Goal: Transaction & Acquisition: Purchase product/service

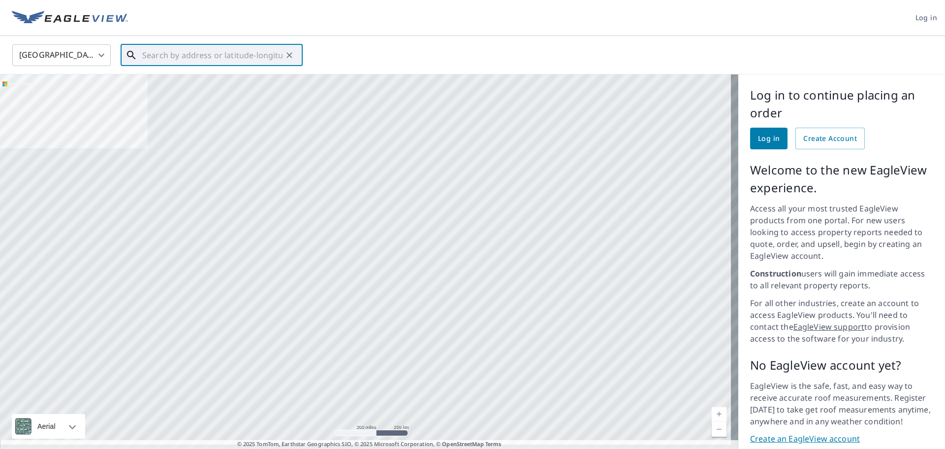
click at [206, 56] on input "text" at bounding box center [212, 55] width 140 height 28
paste input "5206 Hanover pike, Manchester, MD. 21102)"
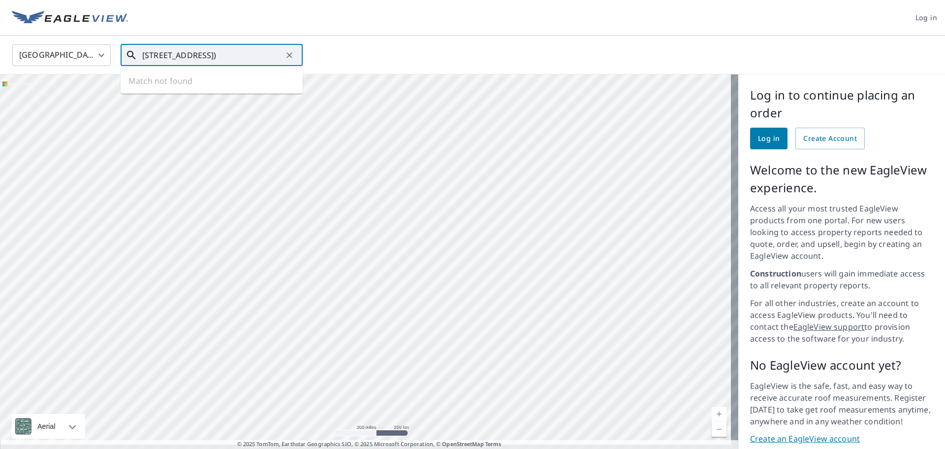
scroll to position [0, 24]
type input "5206 Hanover pike, Manchester, MD. 21102)"
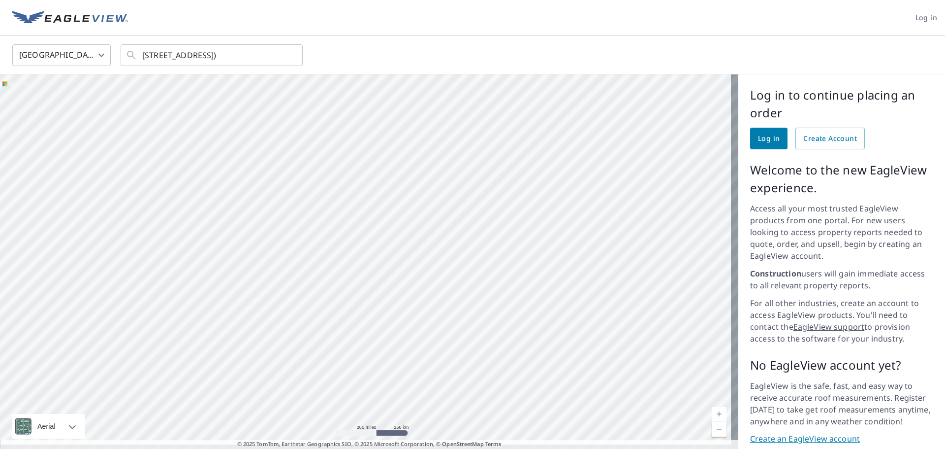
scroll to position [0, 0]
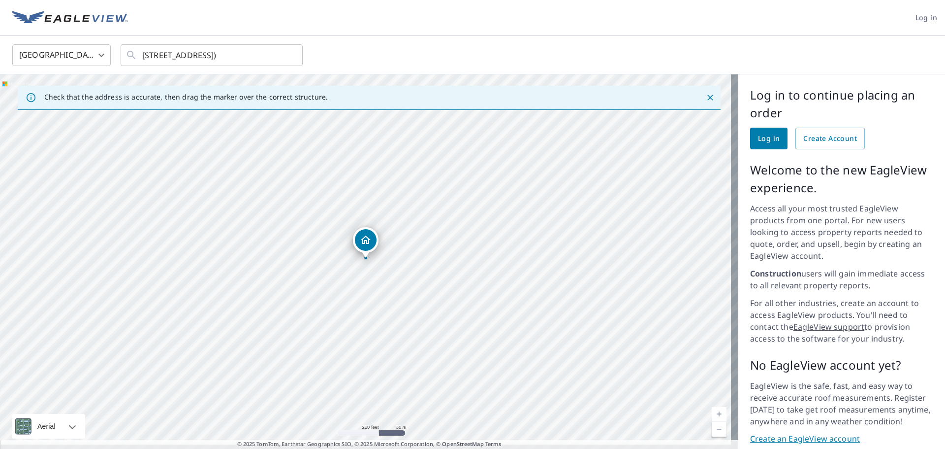
click at [739, 108] on div "Log in to continue placing an order Log in Create Account Welcome to the new Ea…" at bounding box center [842, 265] width 207 height 382
click at [760, 146] on link "Log in" at bounding box center [768, 139] width 37 height 22
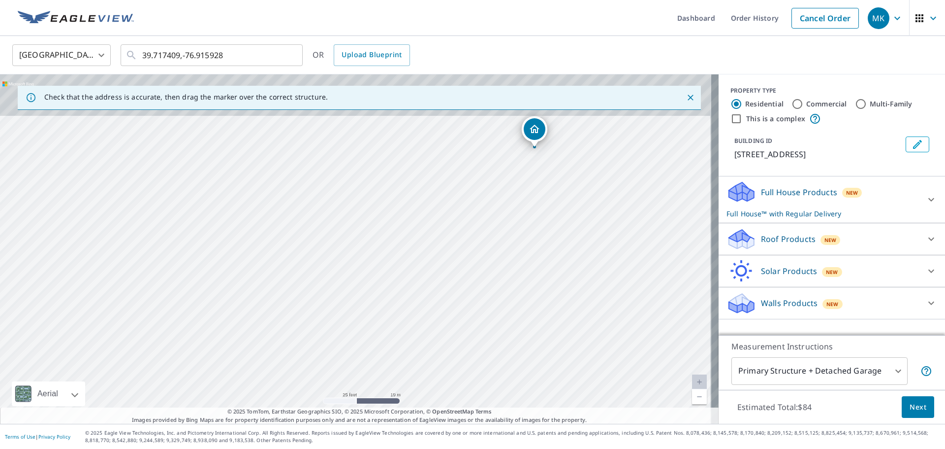
drag, startPoint x: 542, startPoint y: 293, endPoint x: 534, endPoint y: 306, distance: 14.9
click at [535, 305] on div "5206 Hanover Pike Manchester, MD 21102" at bounding box center [359, 248] width 719 height 349
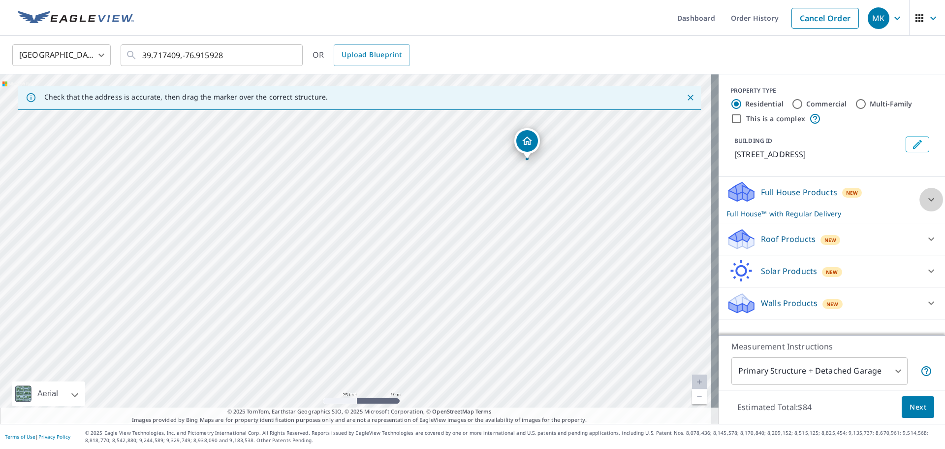
click at [926, 198] on icon at bounding box center [932, 200] width 12 height 12
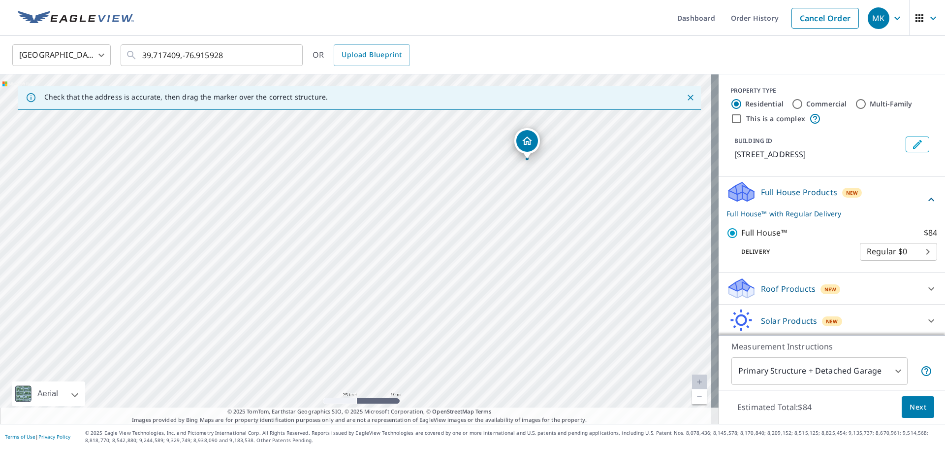
click at [911, 403] on span "Next" at bounding box center [918, 407] width 17 height 12
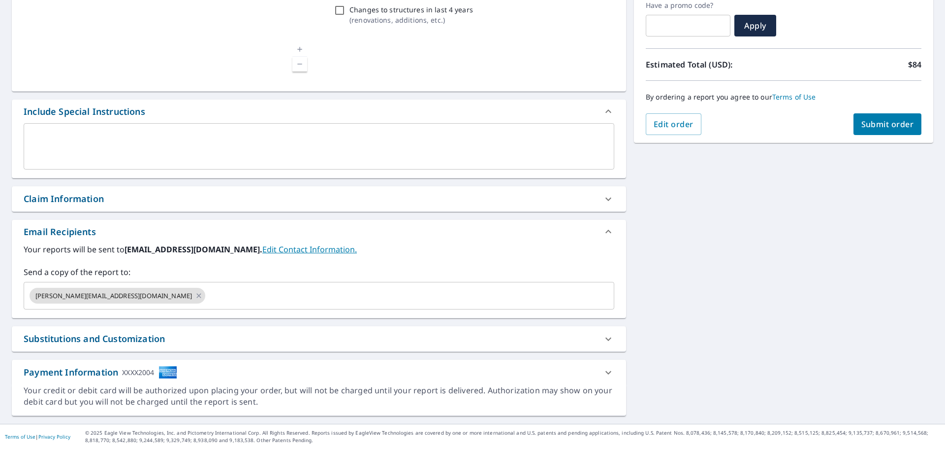
scroll to position [171, 0]
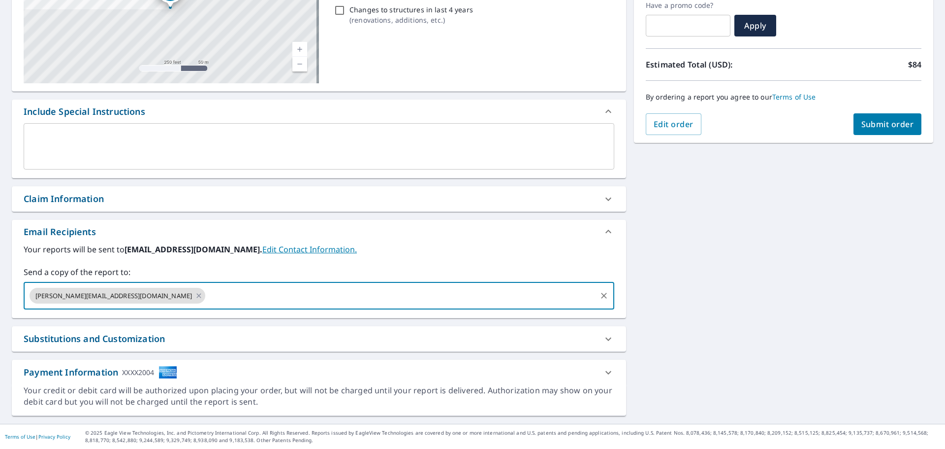
click at [228, 292] on input "text" at bounding box center [401, 295] width 389 height 19
type input "jeverts@highmarkconstruction.com"
click at [875, 125] on span "Submit order" at bounding box center [888, 124] width 53 height 11
checkbox input "true"
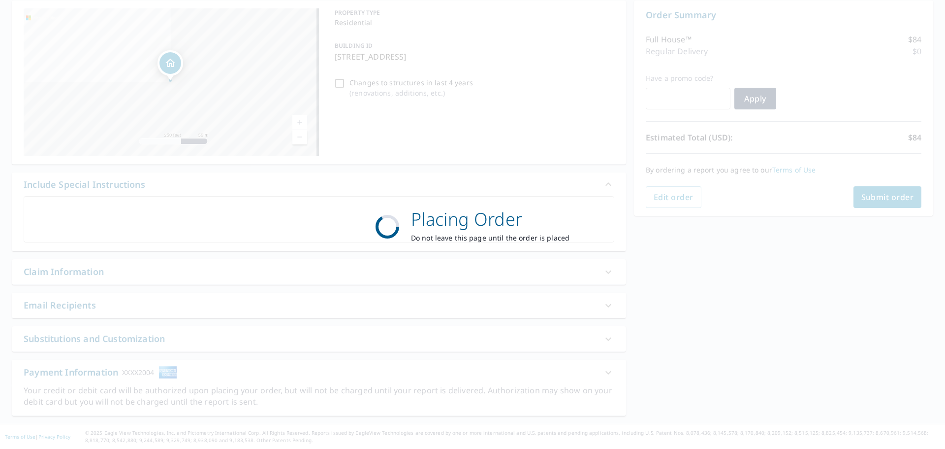
scroll to position [98, 0]
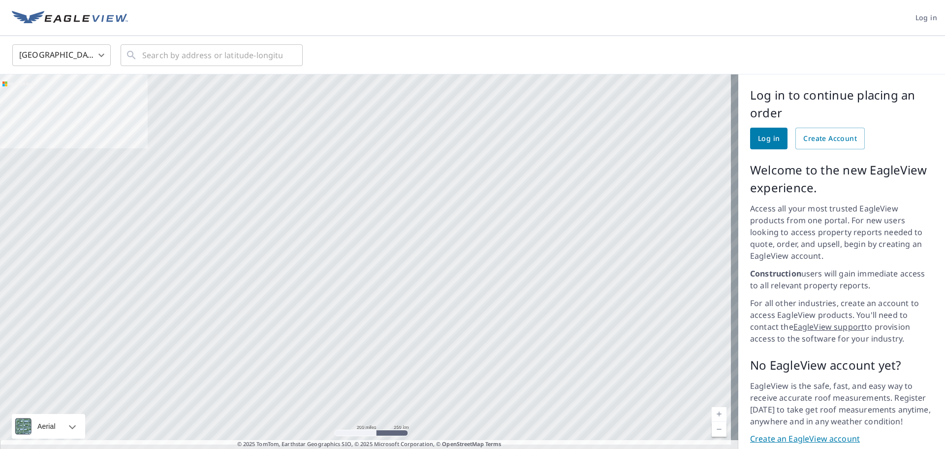
click at [762, 135] on span "Log in" at bounding box center [769, 138] width 22 height 12
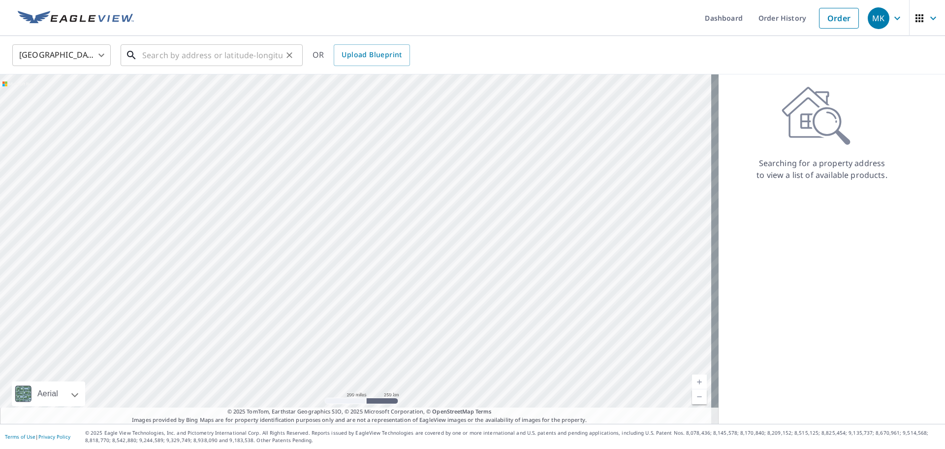
click at [193, 56] on input "text" at bounding box center [212, 55] width 140 height 28
paste input "1506 Sunningdale Way"
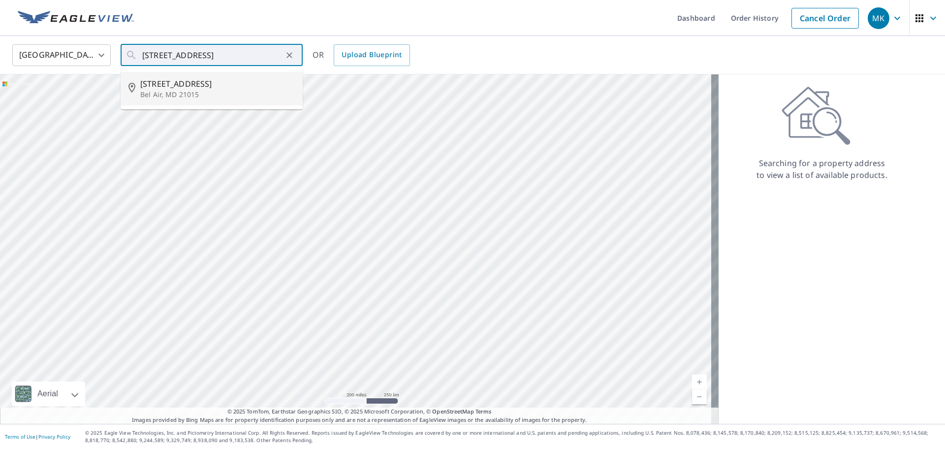
type input "1506 Sunningdale Way Bel Air, MD 21015"
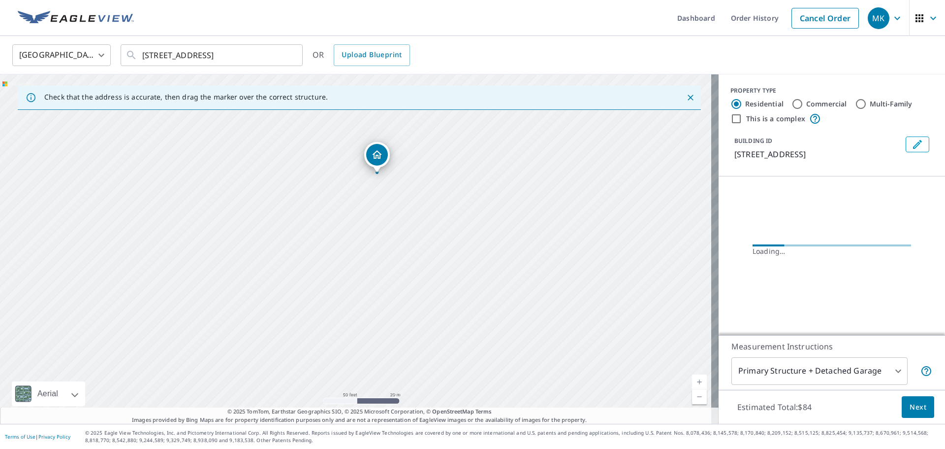
drag, startPoint x: 482, startPoint y: 141, endPoint x: 469, endPoint y: 216, distance: 76.0
click at [470, 215] on div "1506 Sunningdale Way Bel Air, MD 21015" at bounding box center [359, 248] width 719 height 349
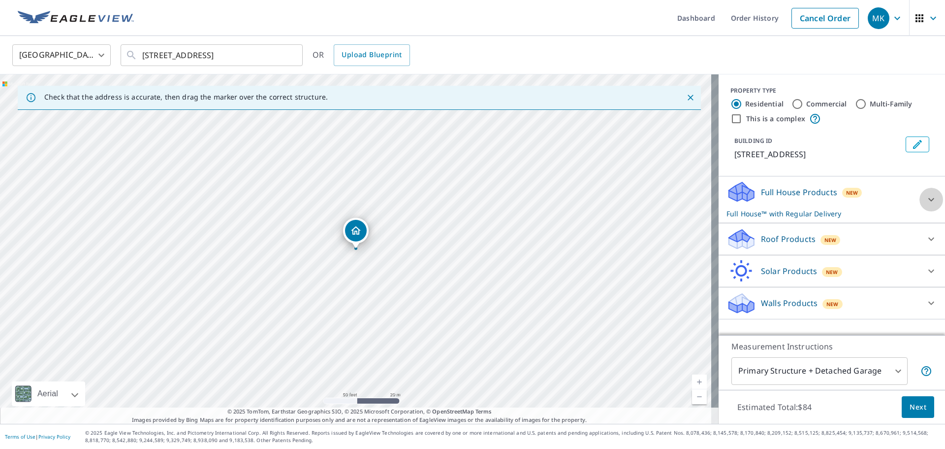
click at [923, 192] on div at bounding box center [932, 200] width 24 height 24
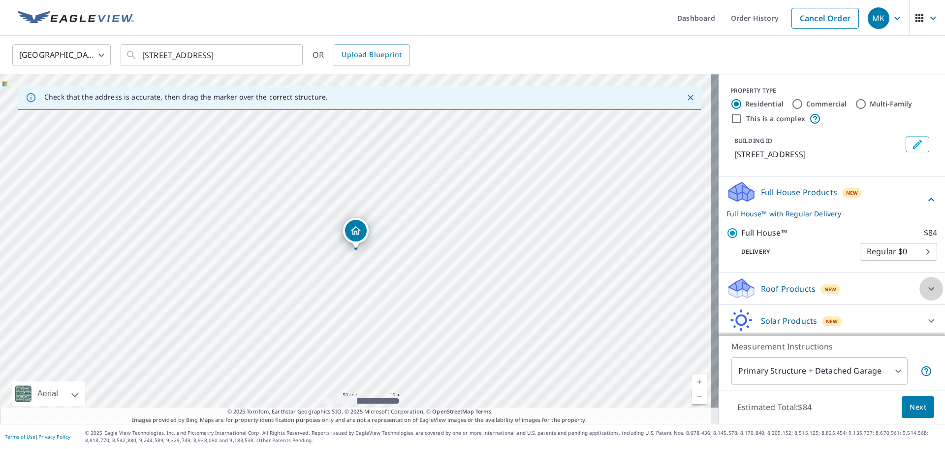
click at [920, 283] on div at bounding box center [932, 289] width 24 height 24
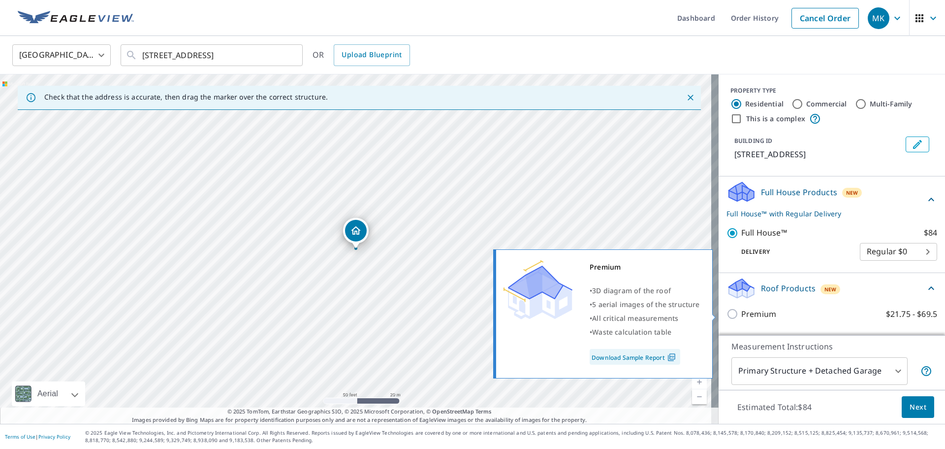
click at [749, 316] on p "Premium" at bounding box center [759, 314] width 35 height 12
click at [742, 316] on input "Premium $21.75 - $69.5" at bounding box center [734, 314] width 15 height 12
checkbox input "true"
checkbox input "false"
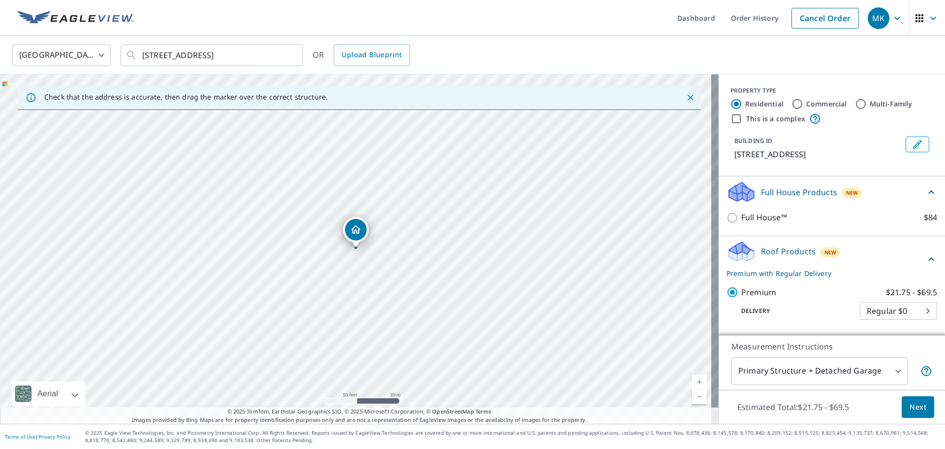
click at [910, 401] on span "Next" at bounding box center [918, 407] width 17 height 12
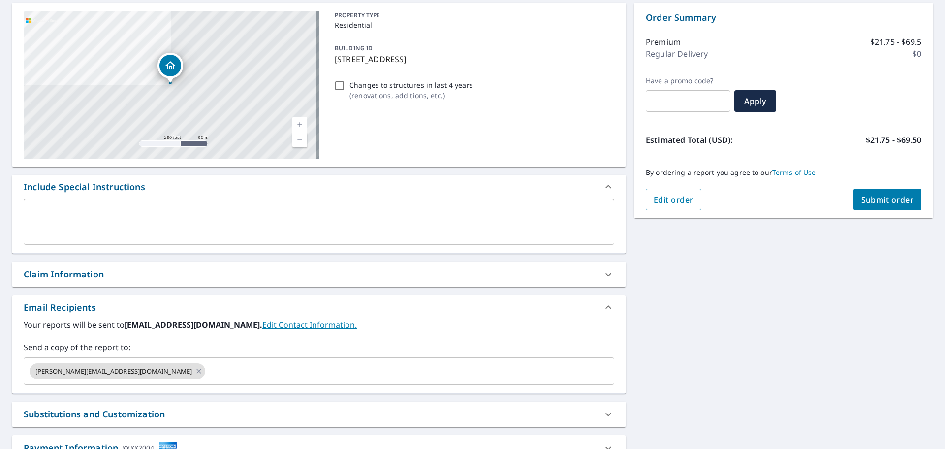
scroll to position [148, 0]
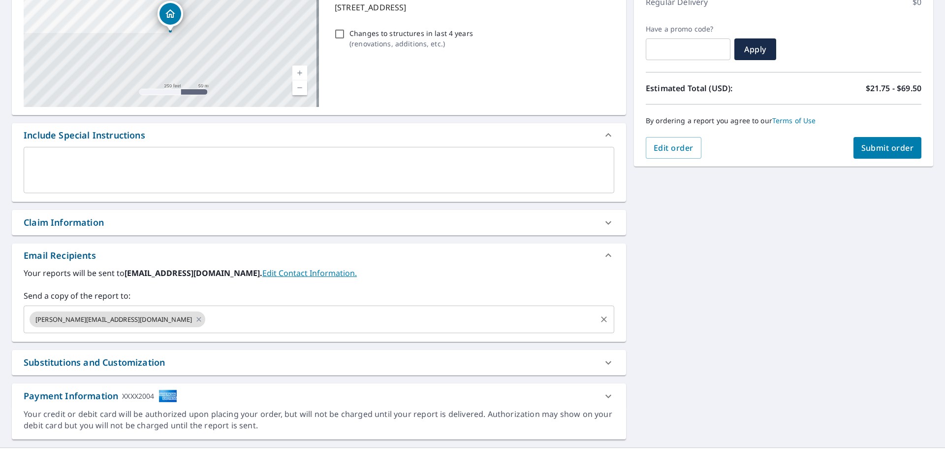
click at [263, 315] on input "text" at bounding box center [401, 319] width 389 height 19
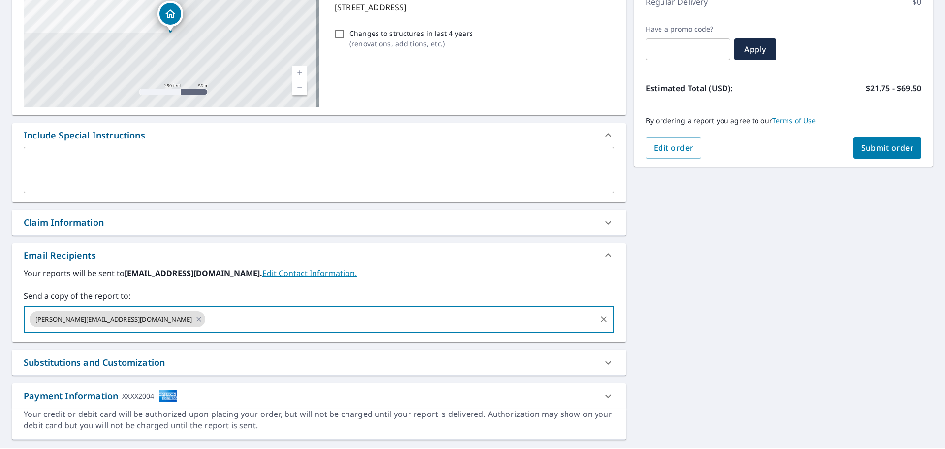
type input "[EMAIL_ADDRESS][DOMAIN_NAME]"
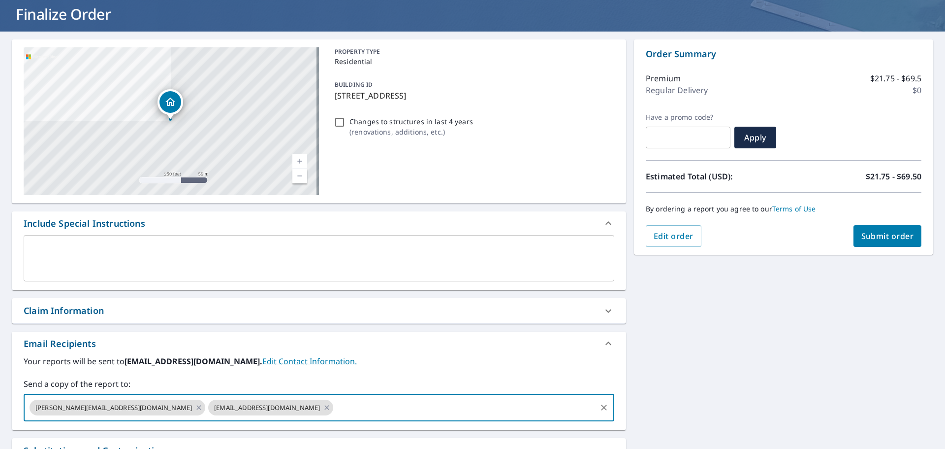
scroll to position [49, 0]
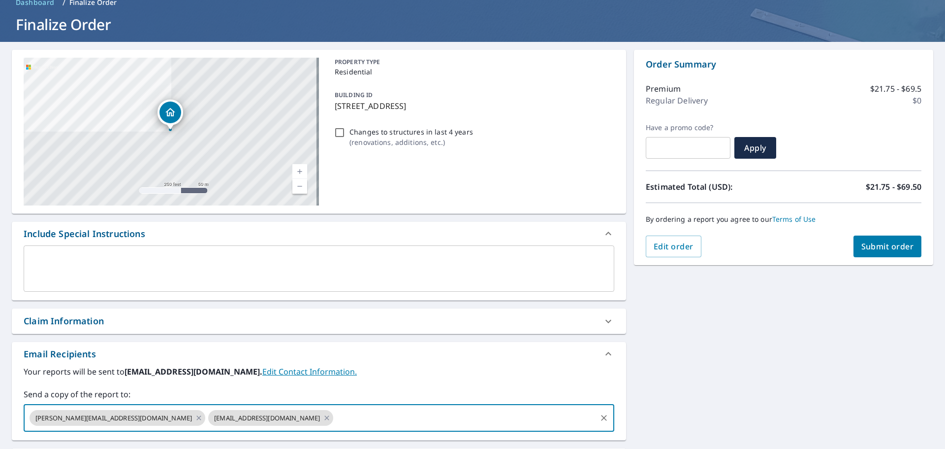
click at [866, 253] on button "Submit order" at bounding box center [888, 246] width 68 height 22
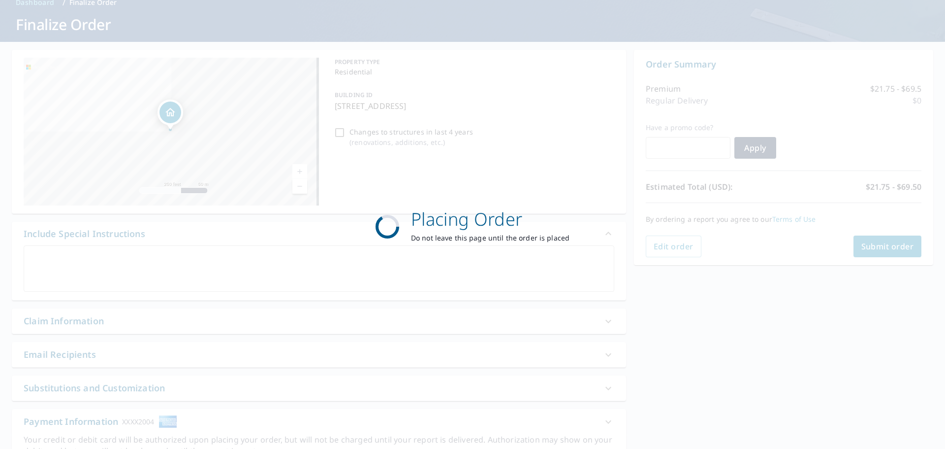
checkbox input "true"
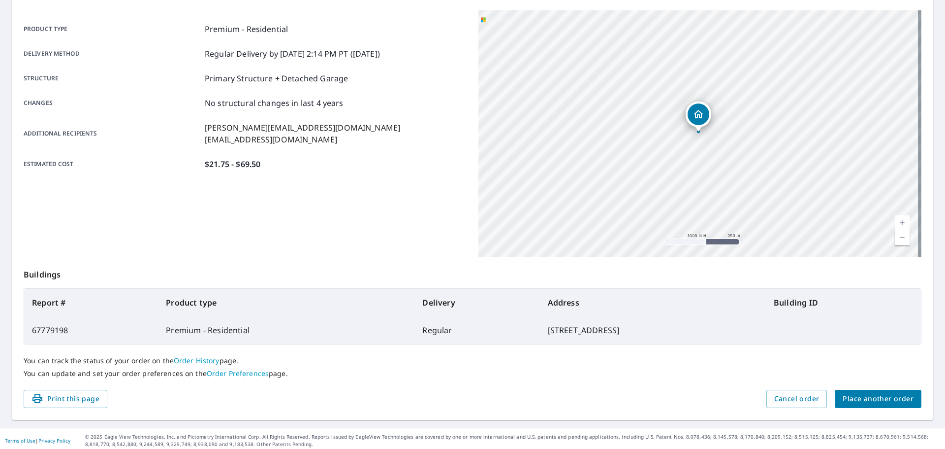
scroll to position [131, 0]
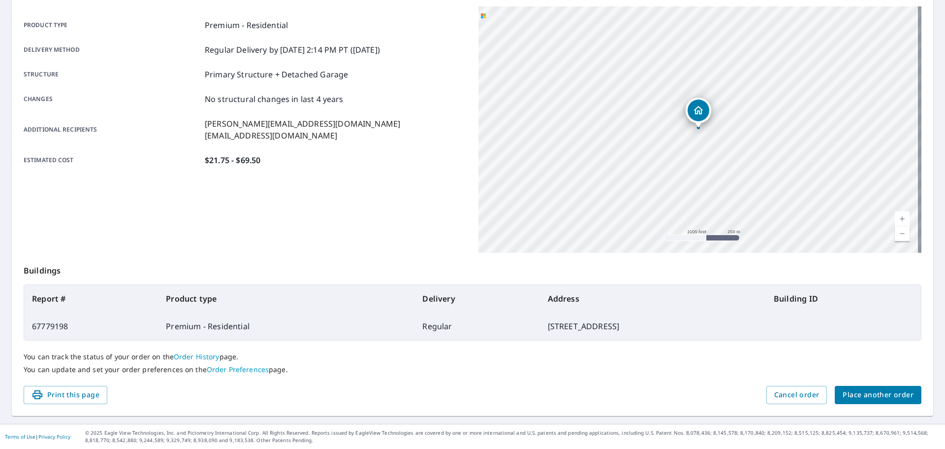
click at [850, 395] on span "Place another order" at bounding box center [878, 395] width 71 height 12
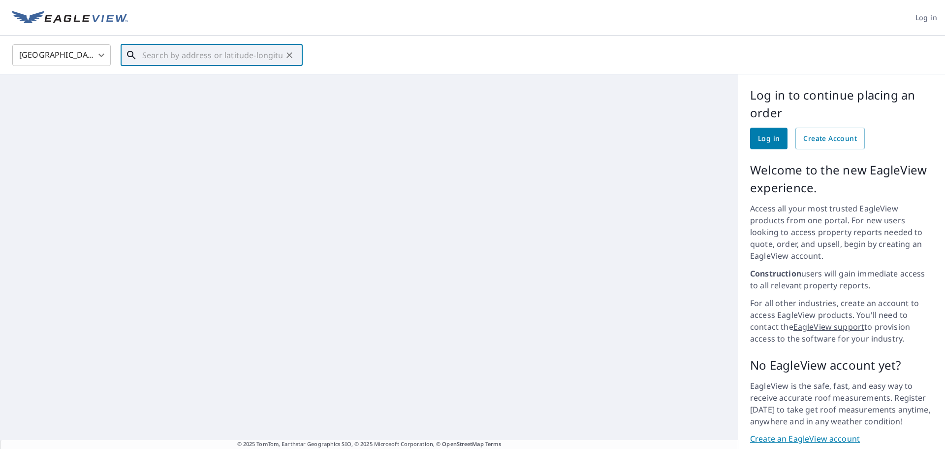
click at [226, 52] on input "text" at bounding box center [212, 55] width 140 height 28
paste input "[STREET_ADDRESS])"
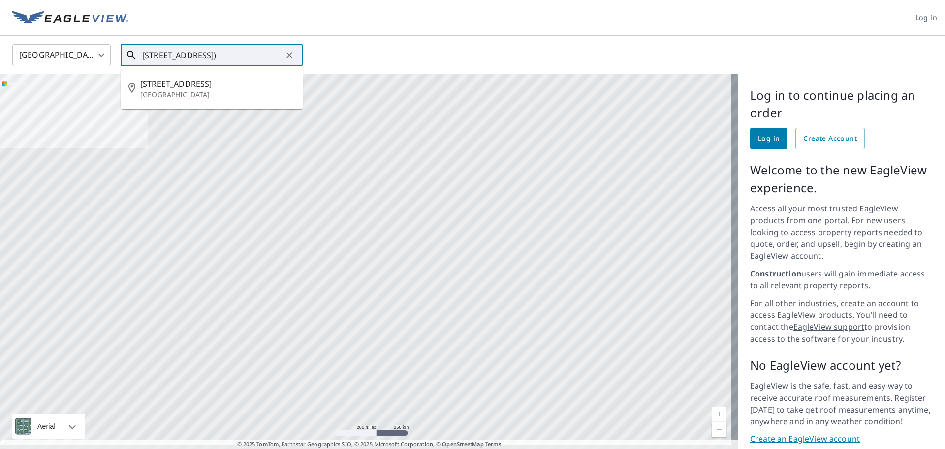
type input "[STREET_ADDRESS])"
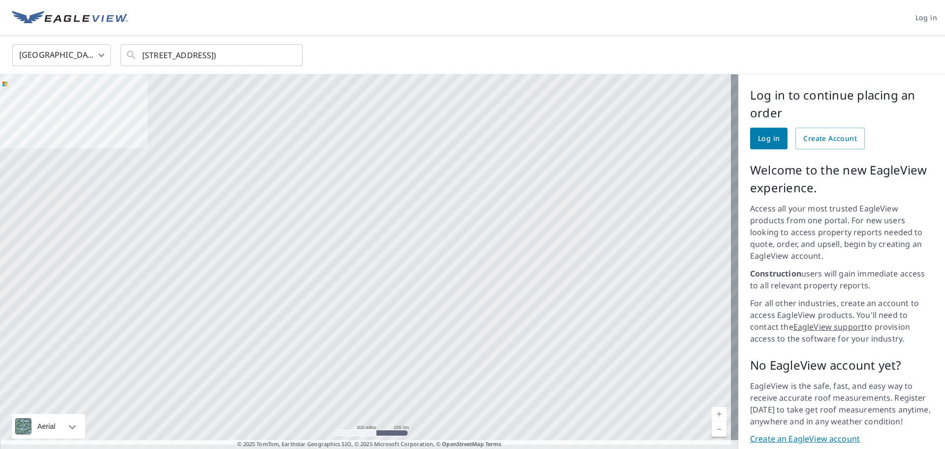
scroll to position [0, 0]
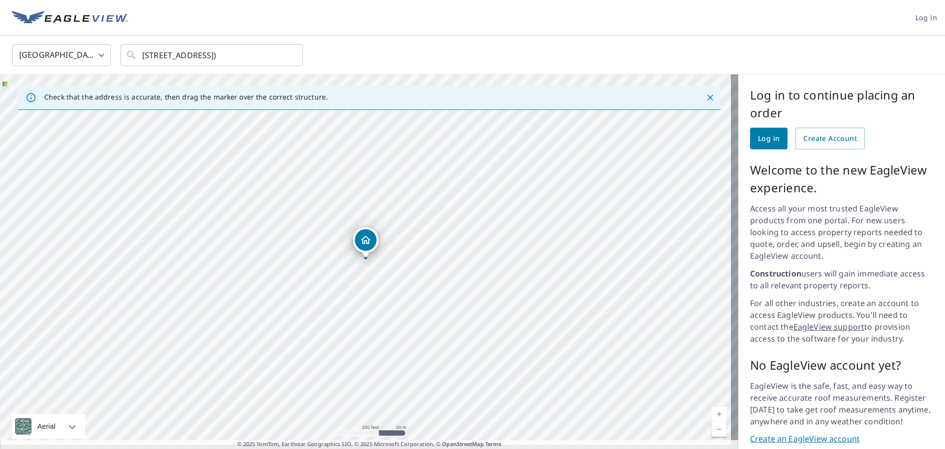
click at [784, 135] on div "Log in Create Account" at bounding box center [841, 139] width 183 height 22
click at [770, 138] on span "Log in" at bounding box center [769, 138] width 22 height 12
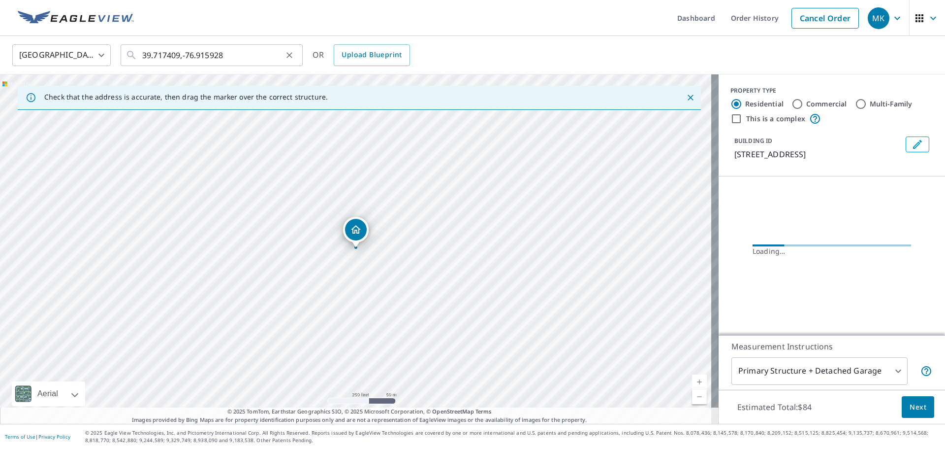
click at [289, 56] on icon "Clear" at bounding box center [290, 55] width 6 height 6
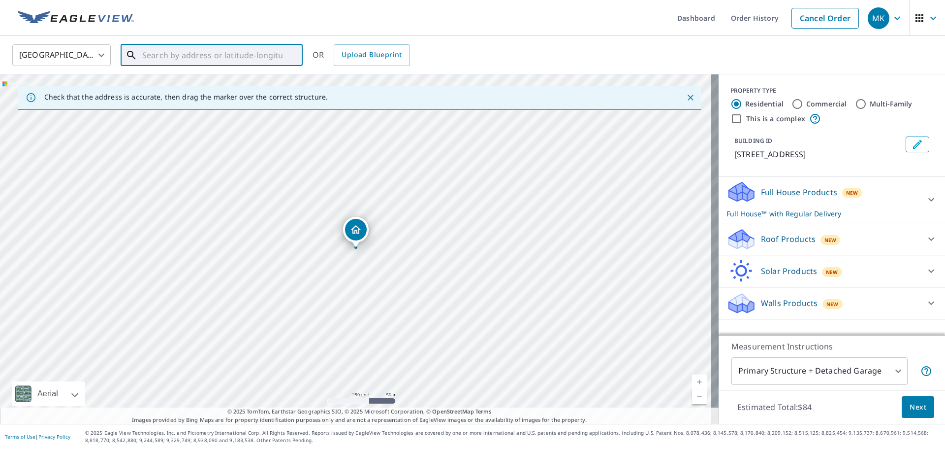
click at [234, 56] on input "text" at bounding box center [212, 55] width 140 height 28
paste input "[STREET_ADDRESS])"
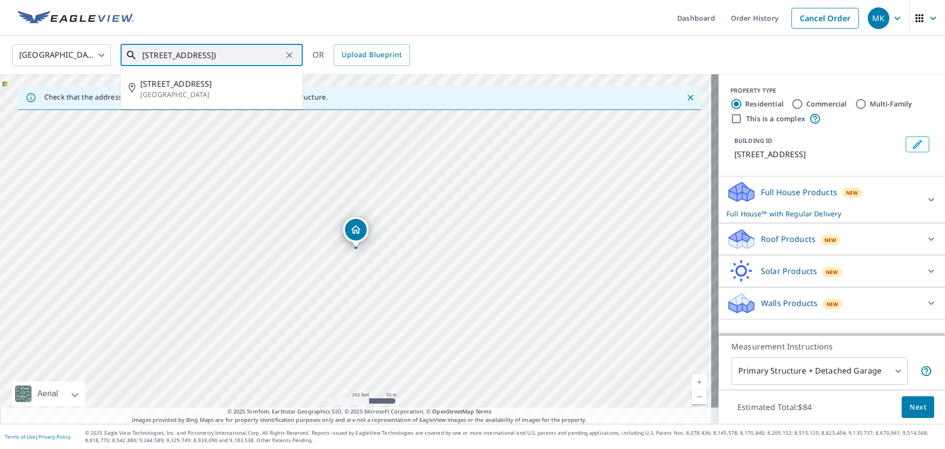
type input "[STREET_ADDRESS])"
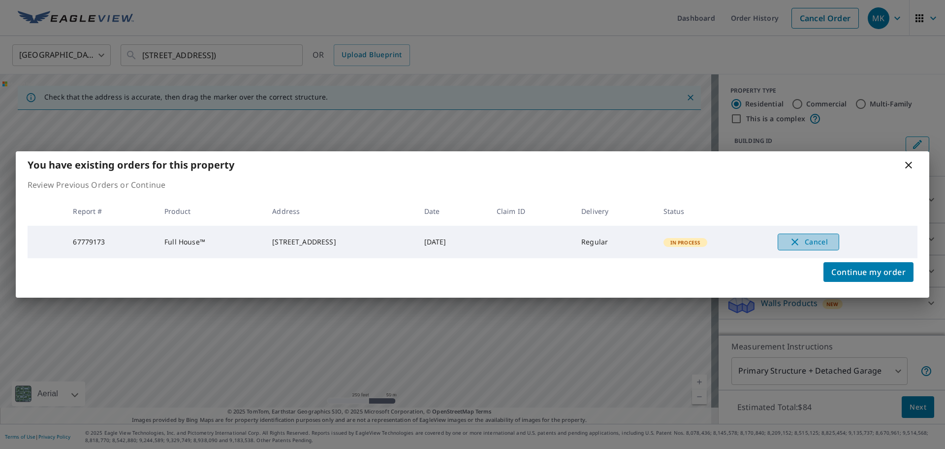
click at [825, 243] on span "Cancel" at bounding box center [808, 242] width 41 height 12
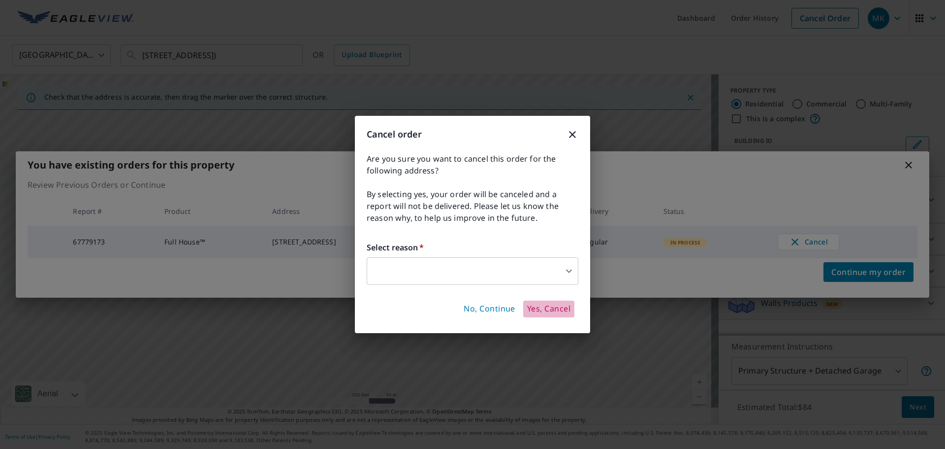
click at [530, 310] on span "Yes, Cancel" at bounding box center [548, 308] width 43 height 11
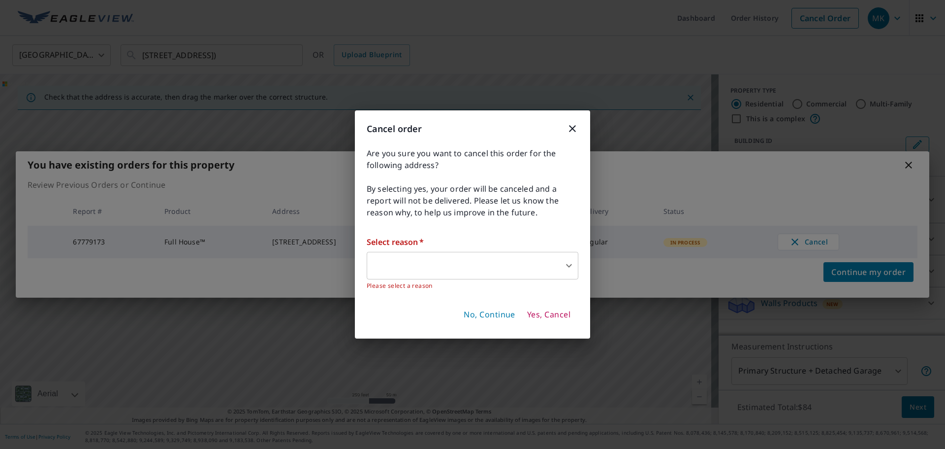
click at [486, 268] on body "MK MK Dashboard Order History Cancel Order MK [GEOGRAPHIC_DATA] [GEOGRAPHIC_DAT…" at bounding box center [472, 224] width 945 height 449
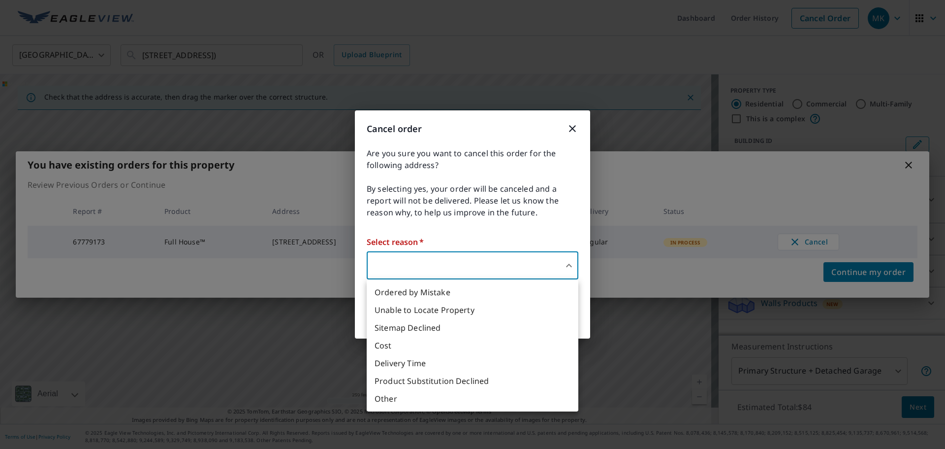
click at [397, 395] on li "Other" at bounding box center [473, 399] width 212 height 18
type input "36"
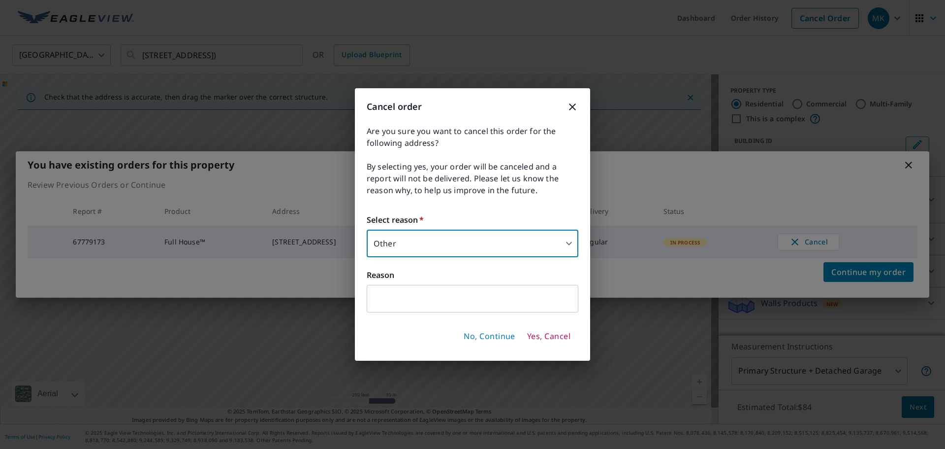
click at [471, 306] on input "text" at bounding box center [473, 299] width 212 height 28
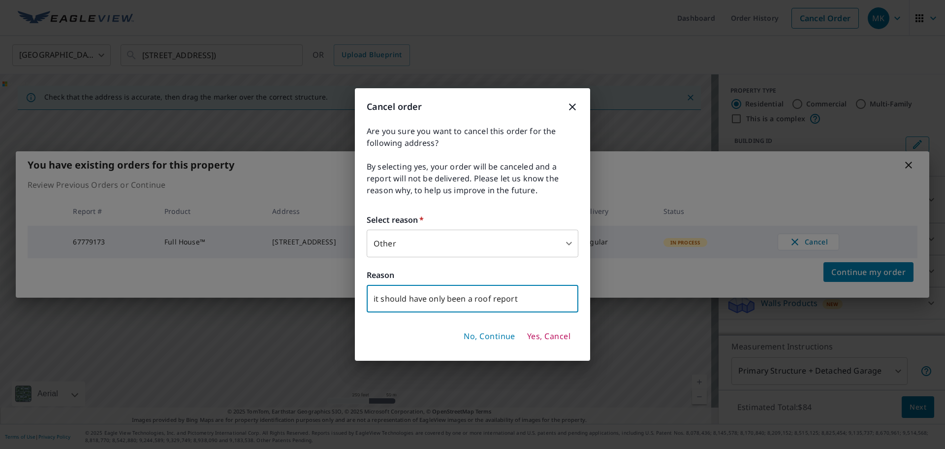
type input "it should have only been a roof report"
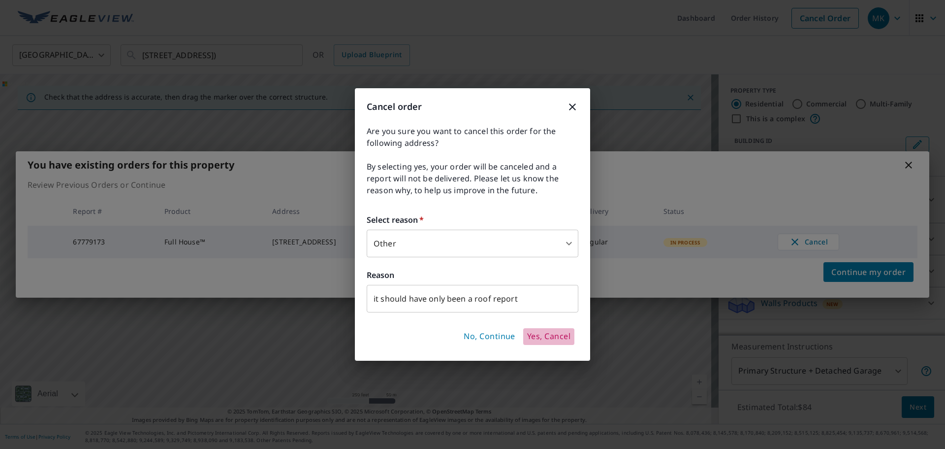
click at [565, 340] on span "Yes, Cancel" at bounding box center [548, 336] width 43 height 11
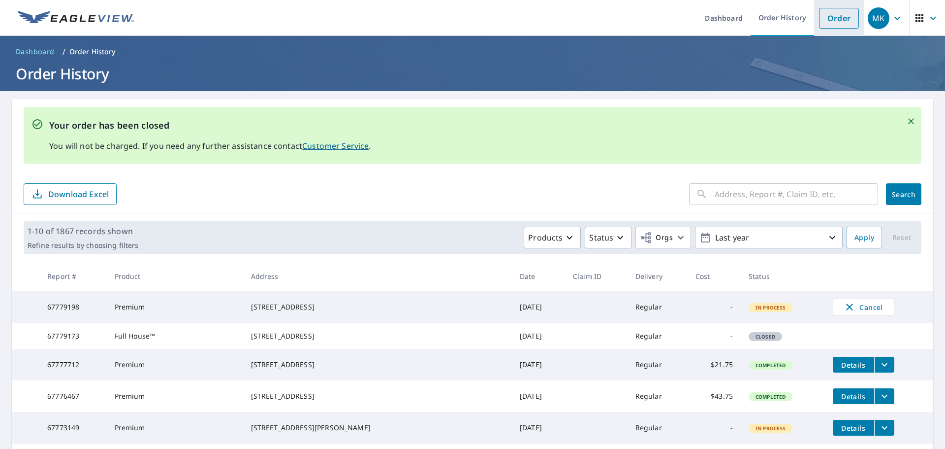
click at [819, 22] on link "Order" at bounding box center [839, 18] width 40 height 21
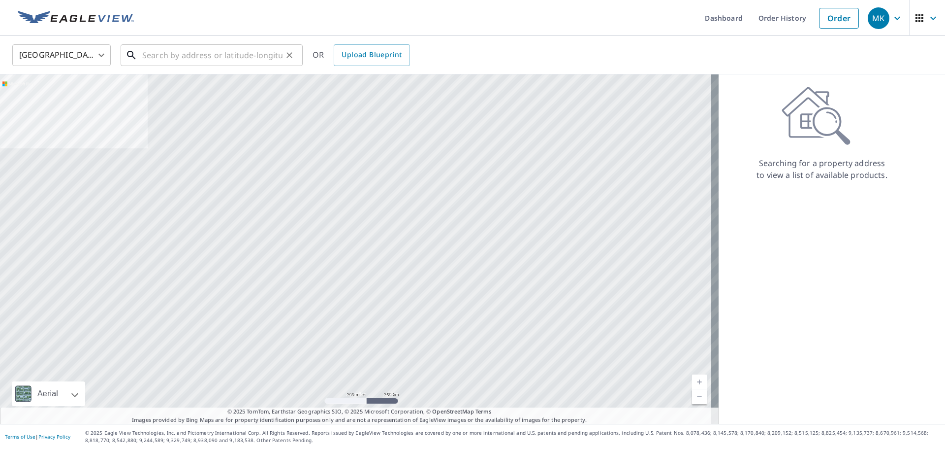
click at [251, 57] on input "text" at bounding box center [212, 55] width 140 height 28
paste input "[STREET_ADDRESS])"
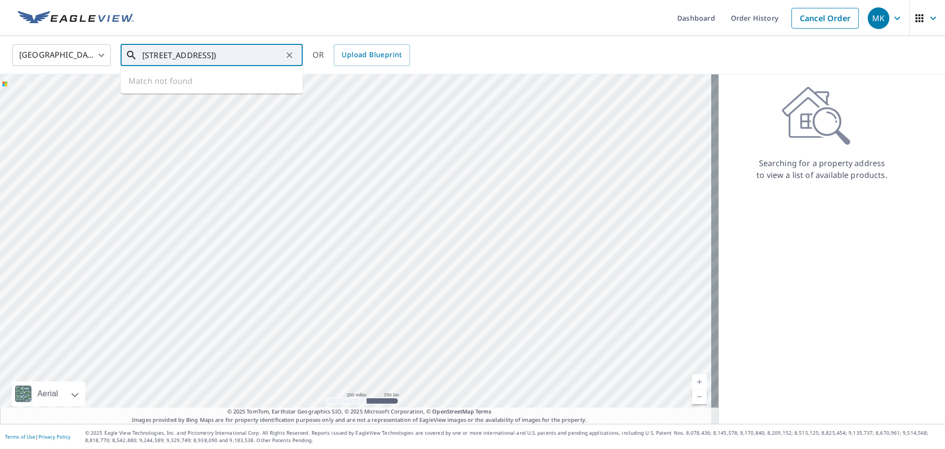
scroll to position [0, 24]
type input "[STREET_ADDRESS])"
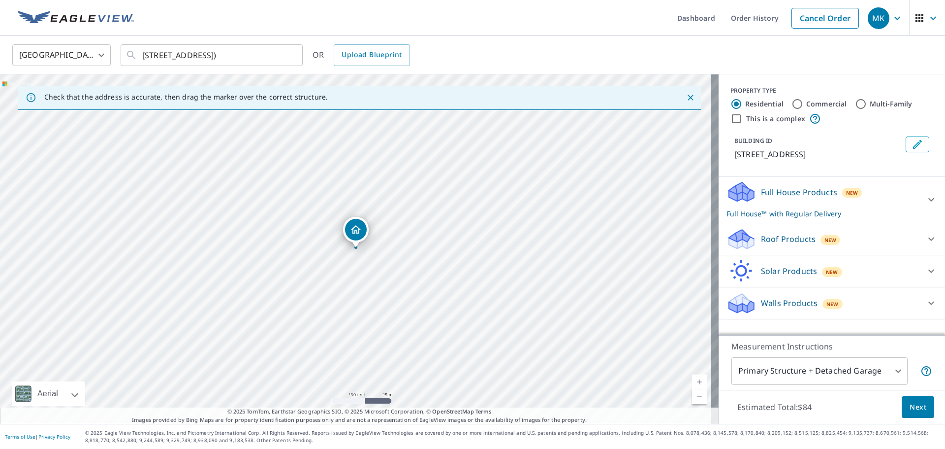
click at [767, 242] on p "Roof Products" at bounding box center [788, 239] width 55 height 12
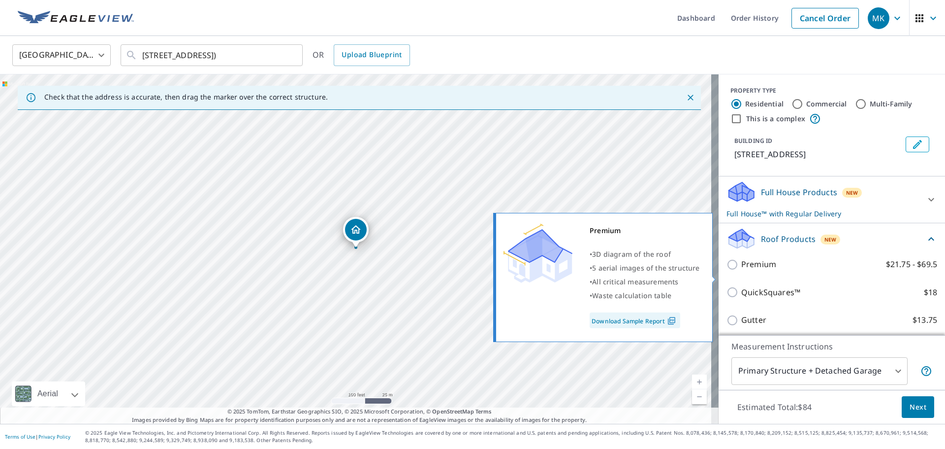
click at [730, 270] on input "Premium $21.75 - $69.5" at bounding box center [734, 265] width 15 height 12
checkbox input "true"
checkbox input "false"
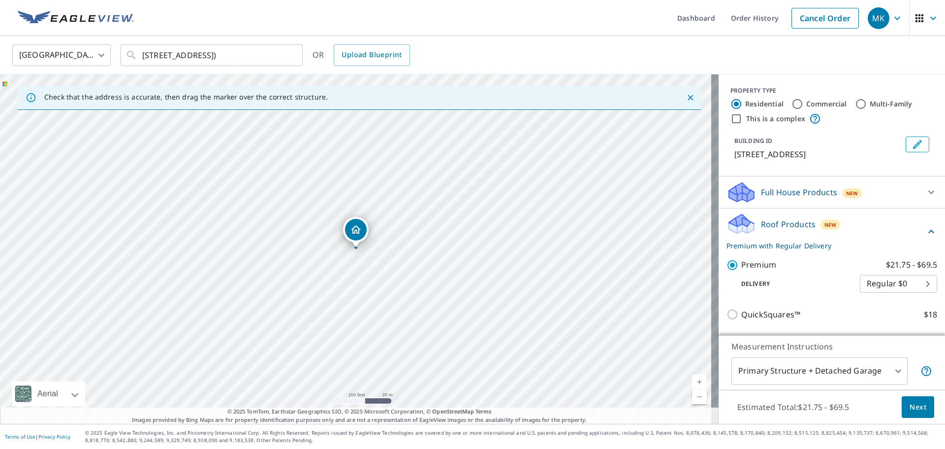
click at [926, 198] on icon at bounding box center [932, 192] width 12 height 12
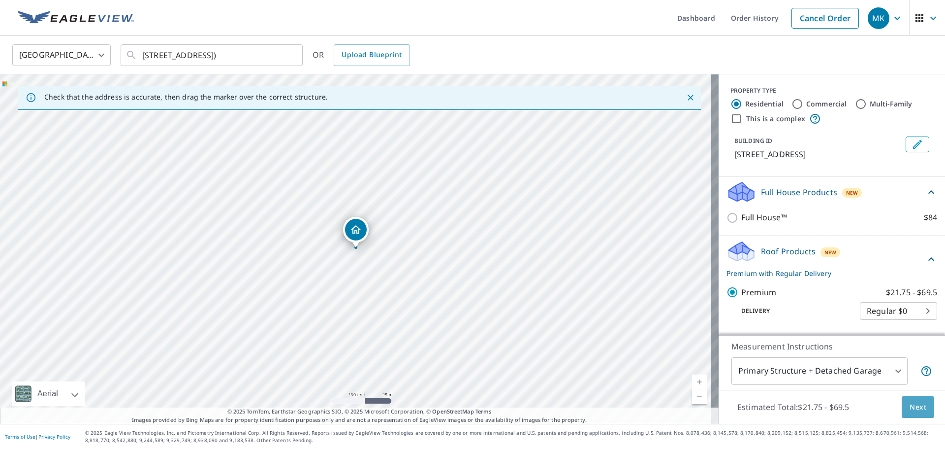
click at [911, 401] on span "Next" at bounding box center [918, 407] width 17 height 12
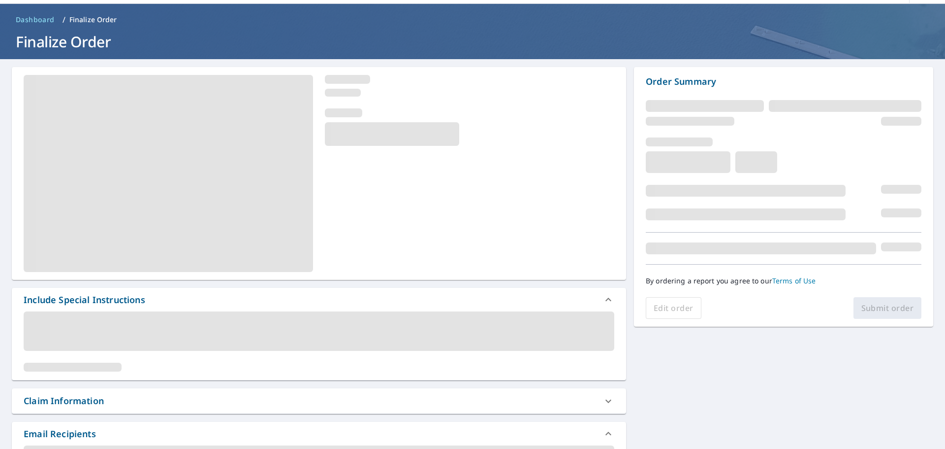
scroll to position [49, 0]
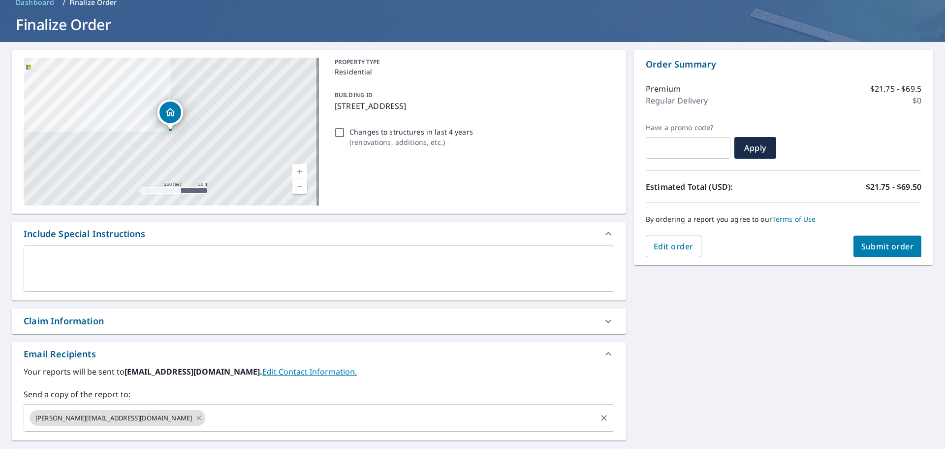
click at [208, 417] on input "text" at bounding box center [401, 417] width 389 height 19
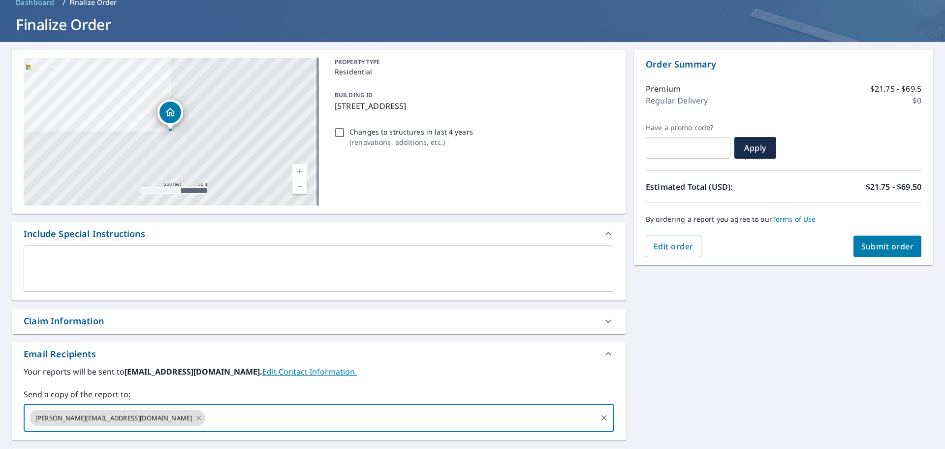
type input "[EMAIL_ADDRESS][DOMAIN_NAME]"
click at [862, 250] on span "Submit order" at bounding box center [888, 246] width 53 height 11
checkbox input "true"
